Goal: Information Seeking & Learning: Learn about a topic

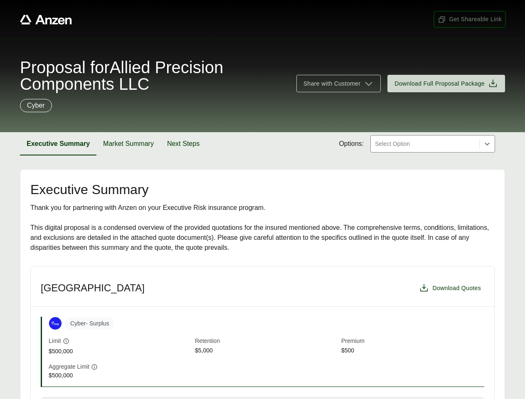
click at [470, 19] on span "Get Shareable Link" at bounding box center [470, 19] width 64 height 9
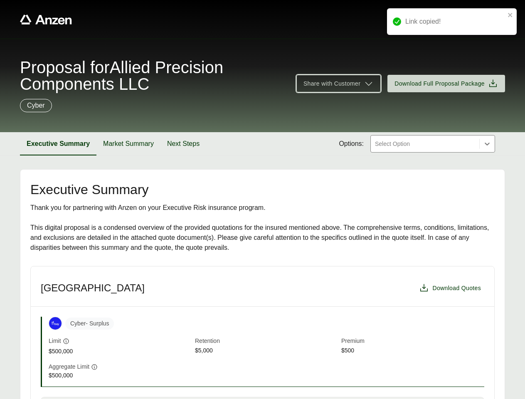
click at [339, 84] on span "Share with Customer" at bounding box center [332, 83] width 57 height 9
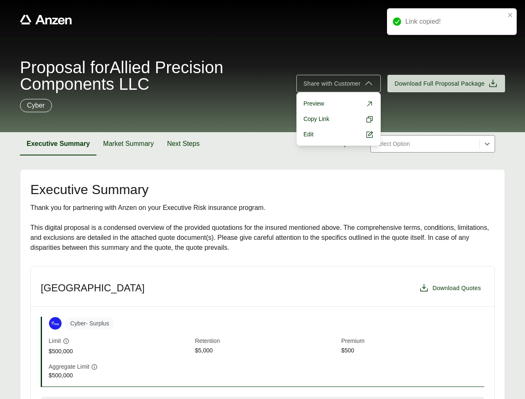
click at [58, 144] on button "Executive Summary" at bounding box center [58, 143] width 77 height 23
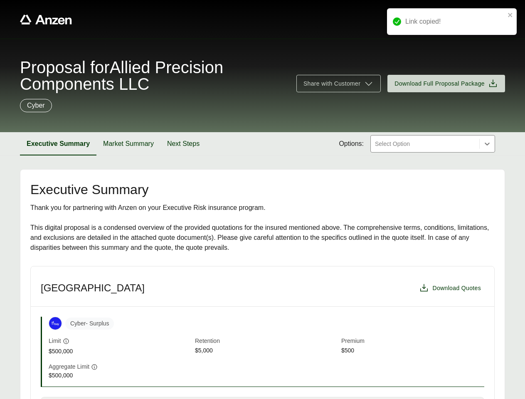
click at [129, 144] on button "Market Summary" at bounding box center [128, 143] width 64 height 23
click at [183, 144] on button "Next Steps" at bounding box center [182, 143] width 46 height 23
click at [262, 330] on div "Cyber - Surplus" at bounding box center [267, 323] width 436 height 13
